Goal: Transaction & Acquisition: Purchase product/service

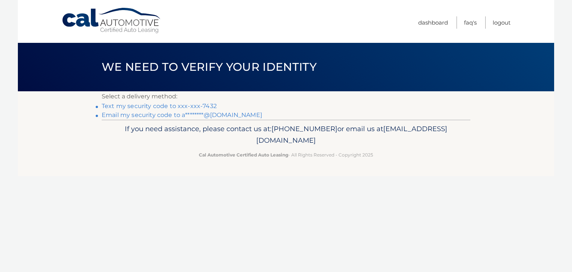
click at [188, 107] on link "Text my security code to xxx-xxx-7432" at bounding box center [159, 105] width 115 height 7
click at [269, 165] on footer "If you need assistance, please contact us at: [PHONE_NUMBER] or email us at [EM…" at bounding box center [286, 148] width 537 height 57
click at [276, 87] on header "We need to verify your identity" at bounding box center [286, 67] width 369 height 48
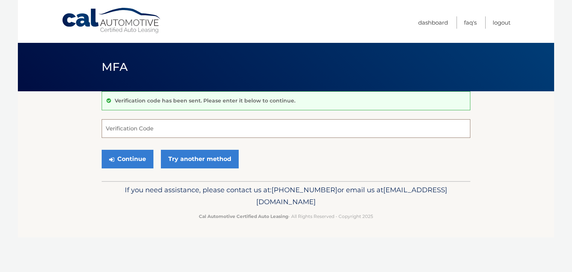
click at [199, 131] on input "Verification Code" at bounding box center [286, 128] width 369 height 19
type input "896544"
click at [119, 165] on button "Continue" at bounding box center [128, 159] width 52 height 19
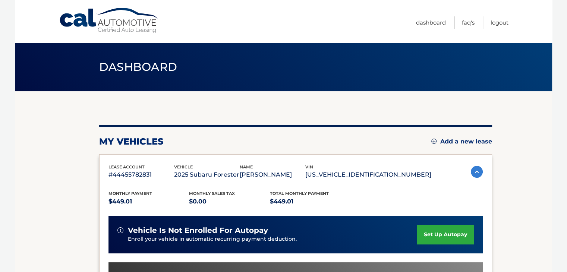
scroll to position [112, 0]
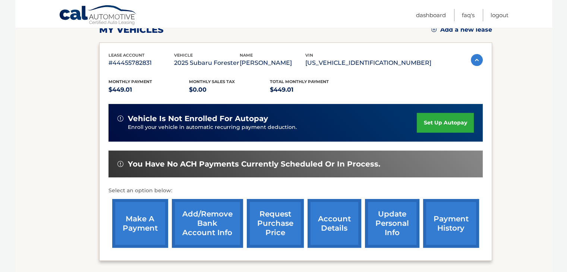
click at [461, 218] on link "payment history" at bounding box center [451, 223] width 56 height 49
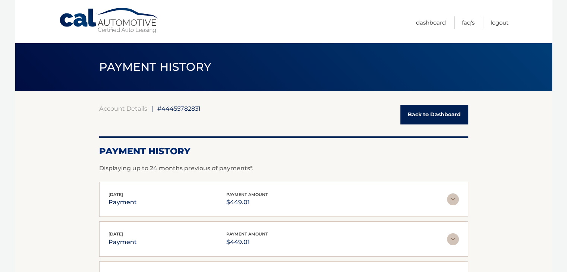
click at [420, 113] on link "Back to Dashboard" at bounding box center [434, 115] width 68 height 20
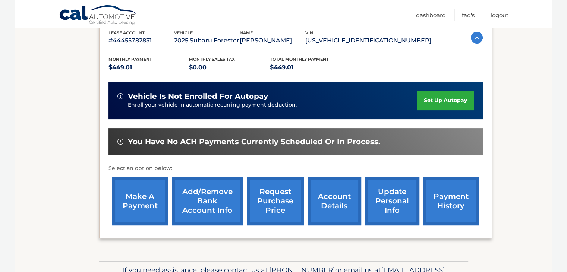
scroll to position [179, 0]
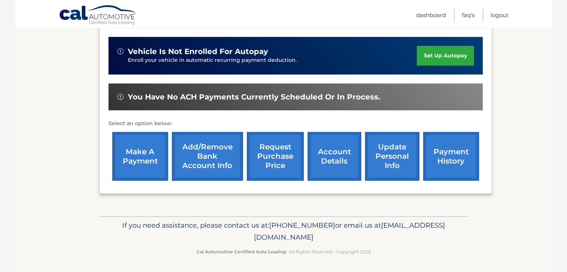
click at [159, 173] on link "make a payment" at bounding box center [140, 156] width 56 height 49
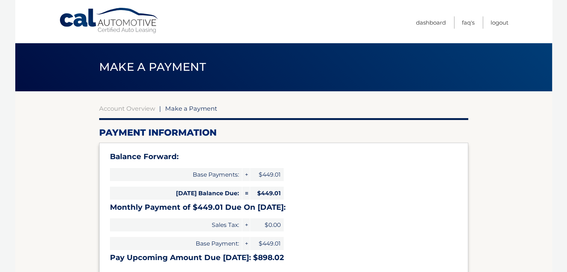
select select "YzA1Y2U4MTktYmY1OC00NzIyLTk2MzctMTBlYmFmZGIwYTVl"
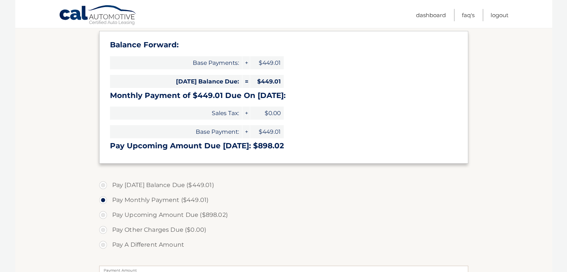
scroll to position [149, 0]
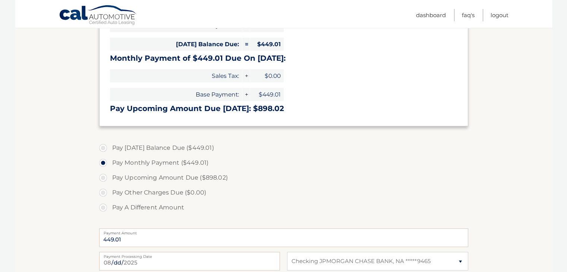
click at [104, 148] on label "Pay Today's Balance Due ($449.01)" at bounding box center [283, 147] width 369 height 15
click at [104, 148] on input "Pay Today's Balance Due ($449.01)" at bounding box center [105, 146] width 7 height 12
radio input "true"
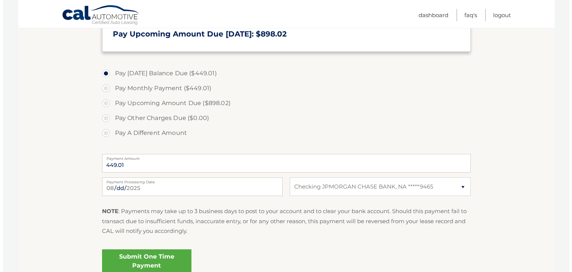
scroll to position [261, 0]
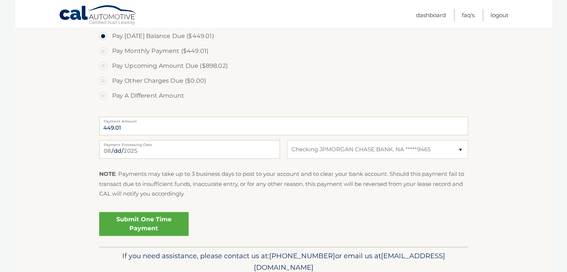
click at [152, 225] on link "Submit One Time Payment" at bounding box center [143, 224] width 89 height 24
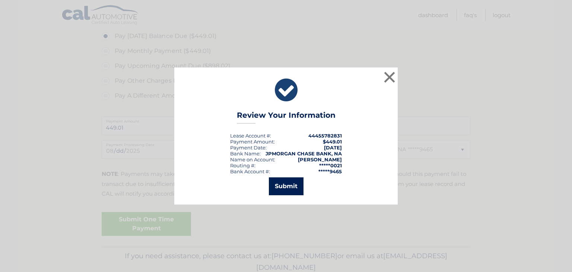
click at [290, 185] on button "Submit" at bounding box center [286, 186] width 35 height 18
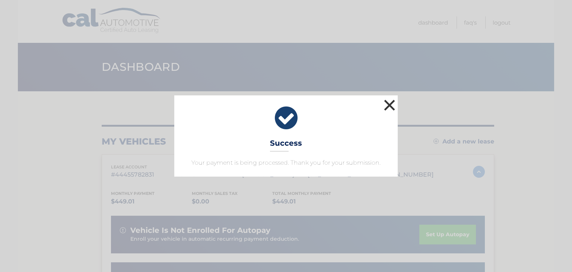
click at [392, 104] on button "×" at bounding box center [389, 105] width 15 height 15
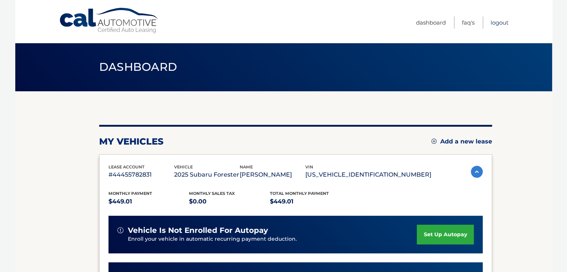
click at [506, 25] on link "Logout" at bounding box center [499, 22] width 18 height 12
